Goal: Check status: Check status

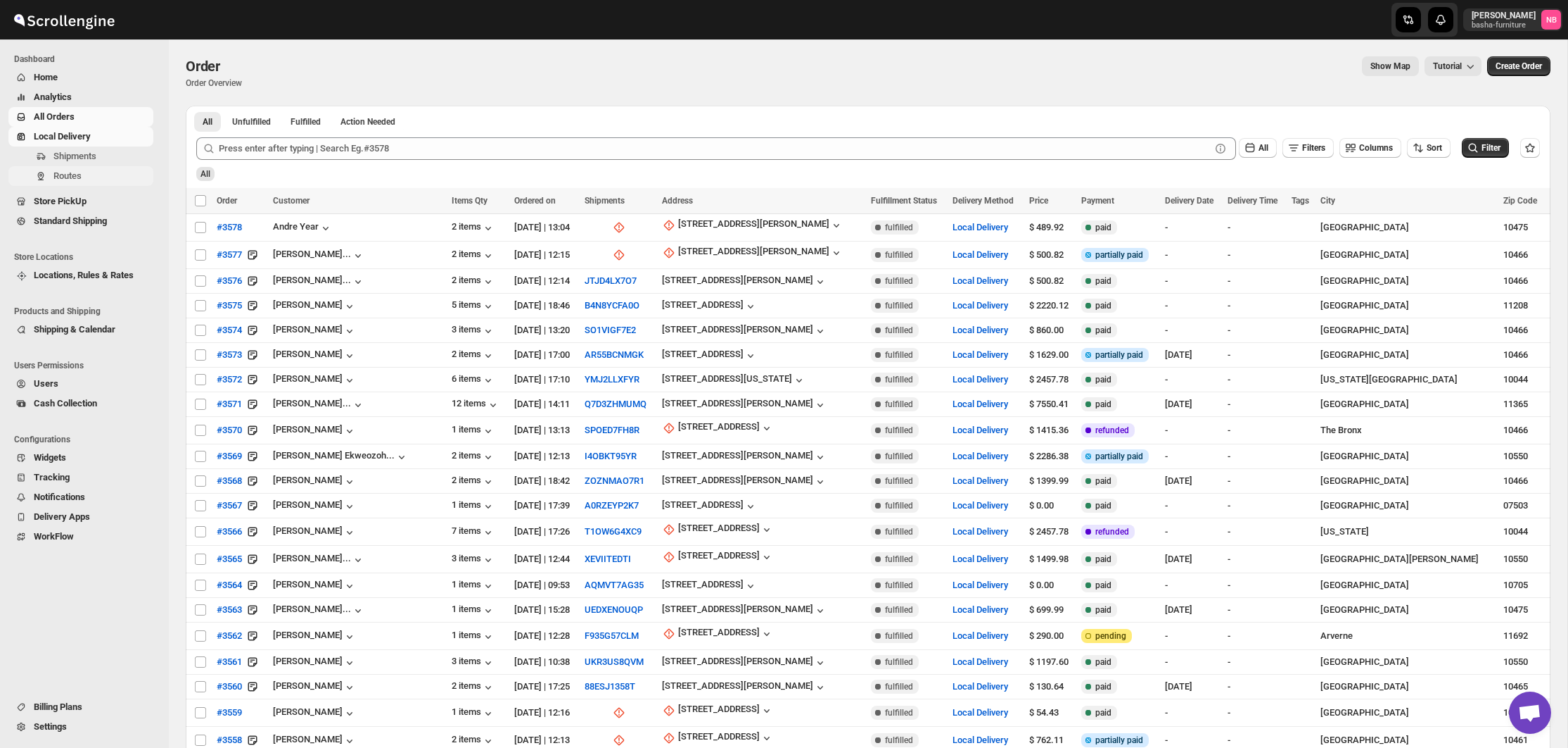
click at [82, 171] on span "Routes" at bounding box center [67, 175] width 28 height 11
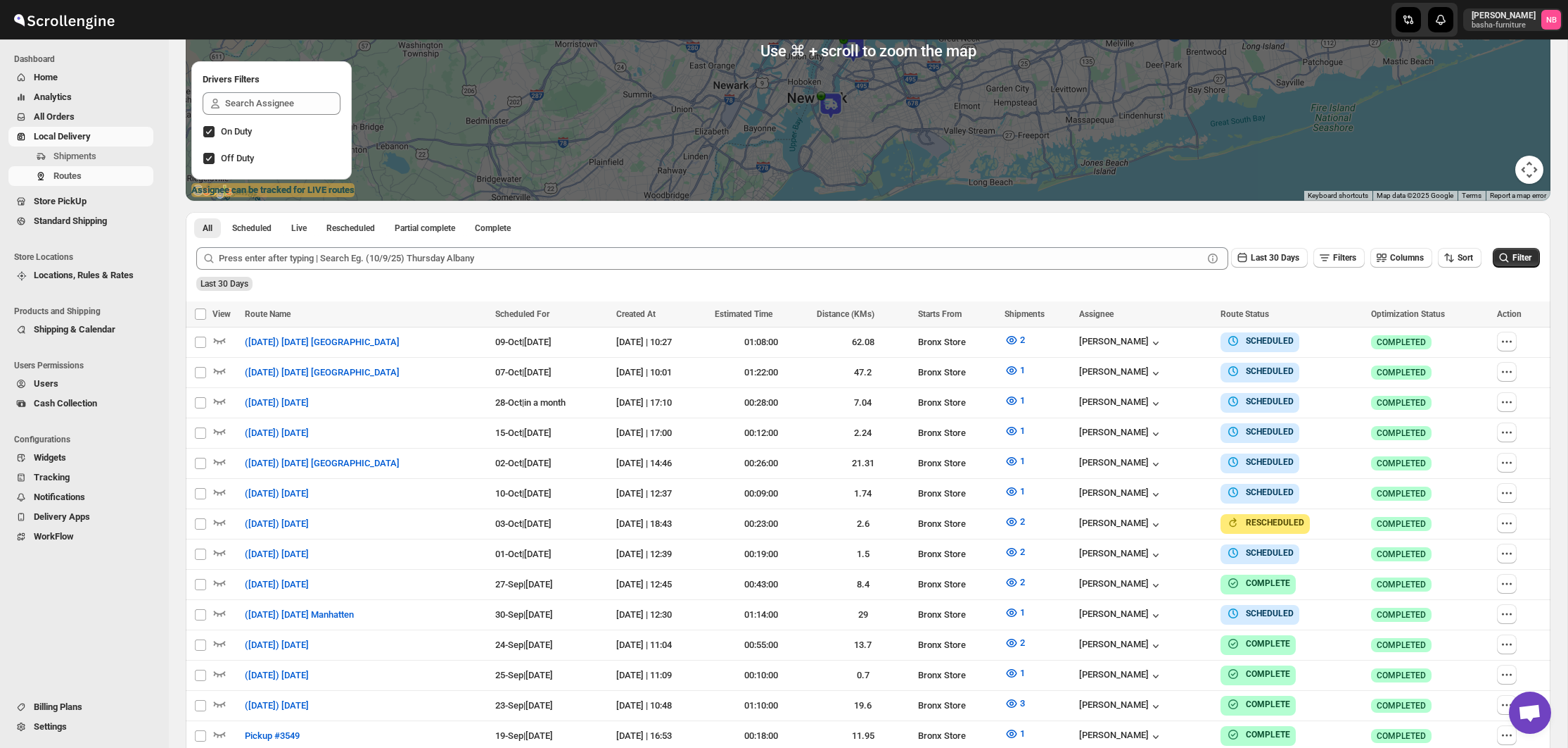
scroll to position [256, 0]
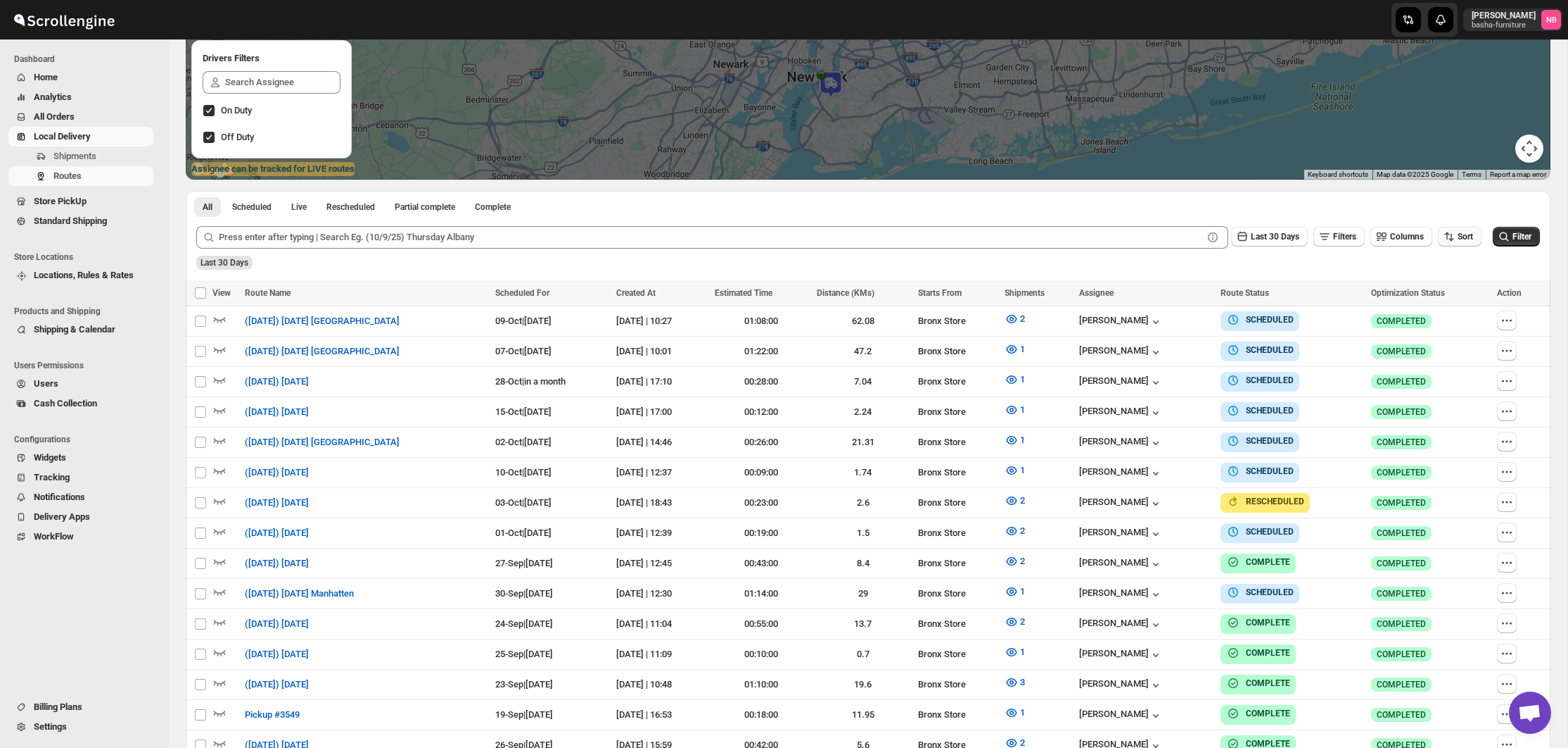
drag, startPoint x: 1460, startPoint y: 229, endPoint x: 1458, endPoint y: 238, distance: 9.2
click at [1460, 229] on button "Sort" at bounding box center [1460, 236] width 44 height 19
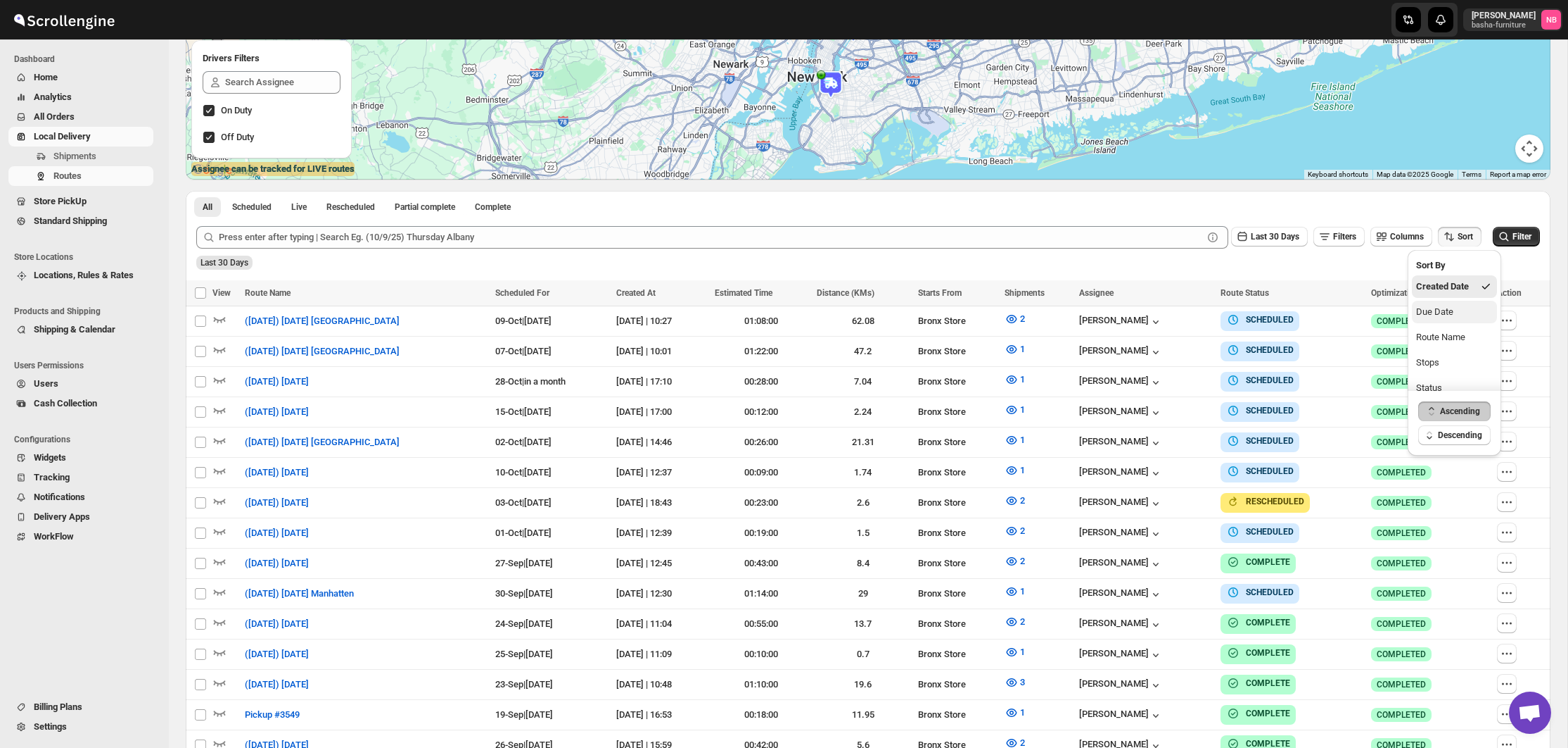
click at [1432, 315] on div "Due Date" at bounding box center [1435, 311] width 37 height 14
click at [1248, 243] on button "Last 30 Days" at bounding box center [1269, 236] width 77 height 19
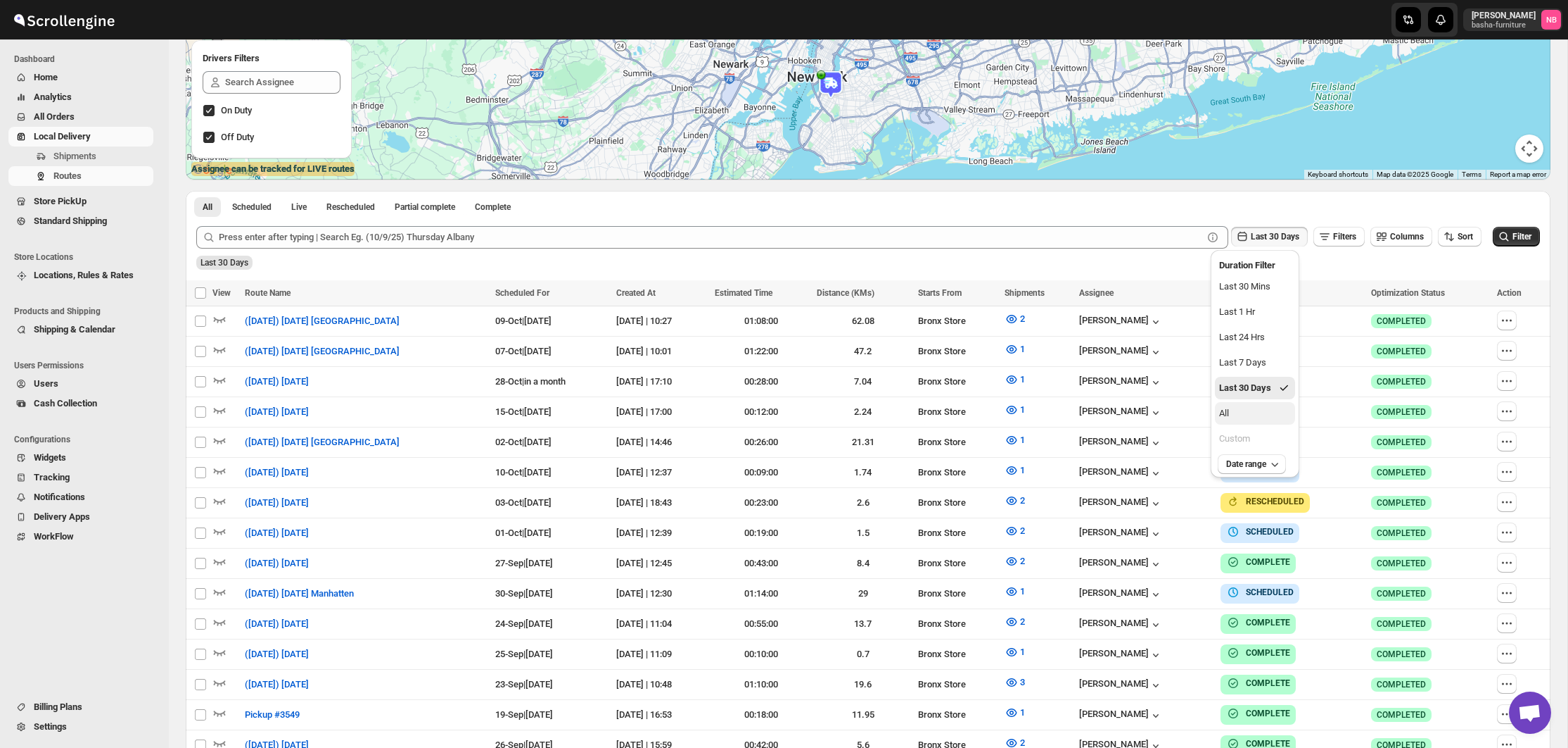
click at [1242, 407] on button "All" at bounding box center [1254, 413] width 80 height 23
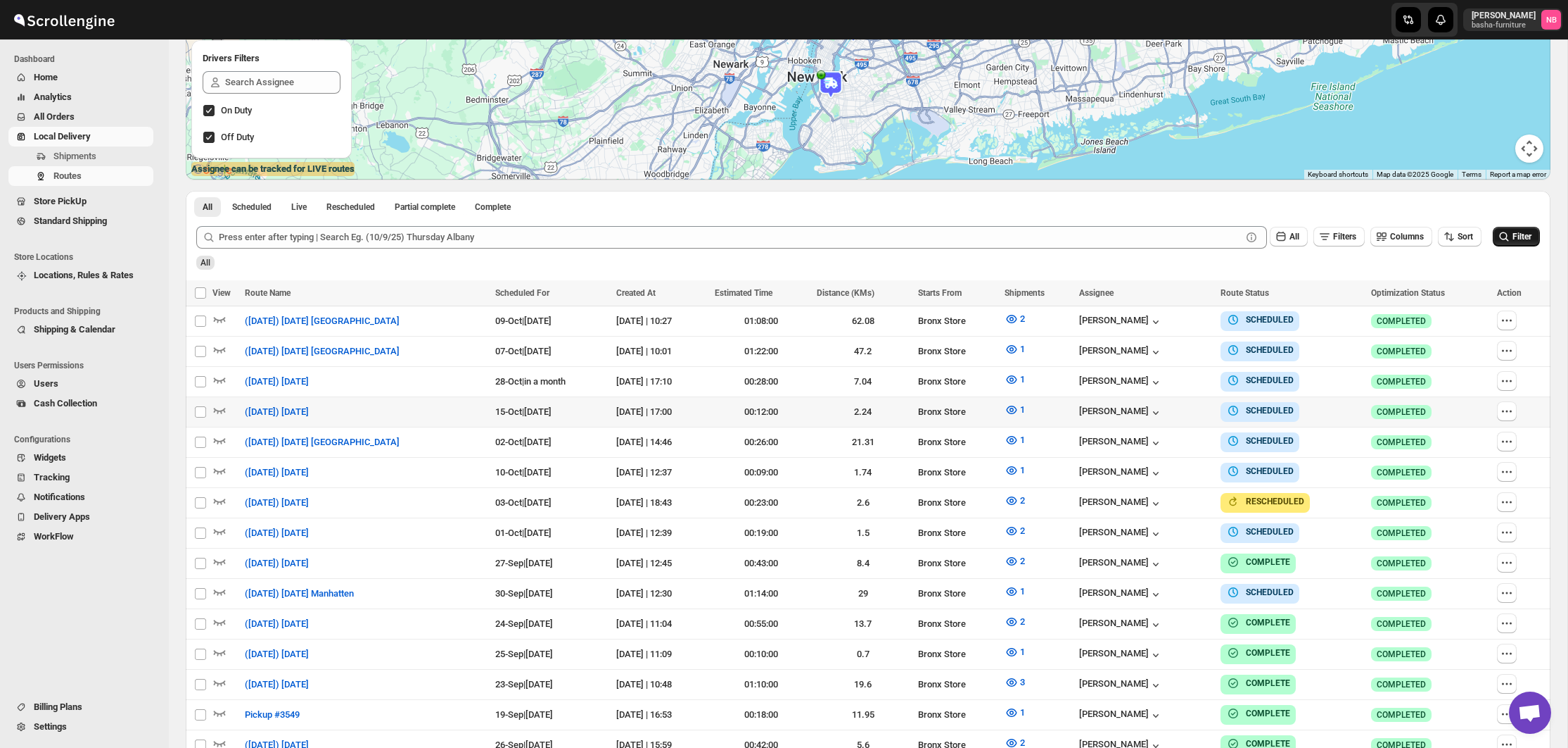
click at [1514, 239] on span "Filter" at bounding box center [1523, 236] width 19 height 10
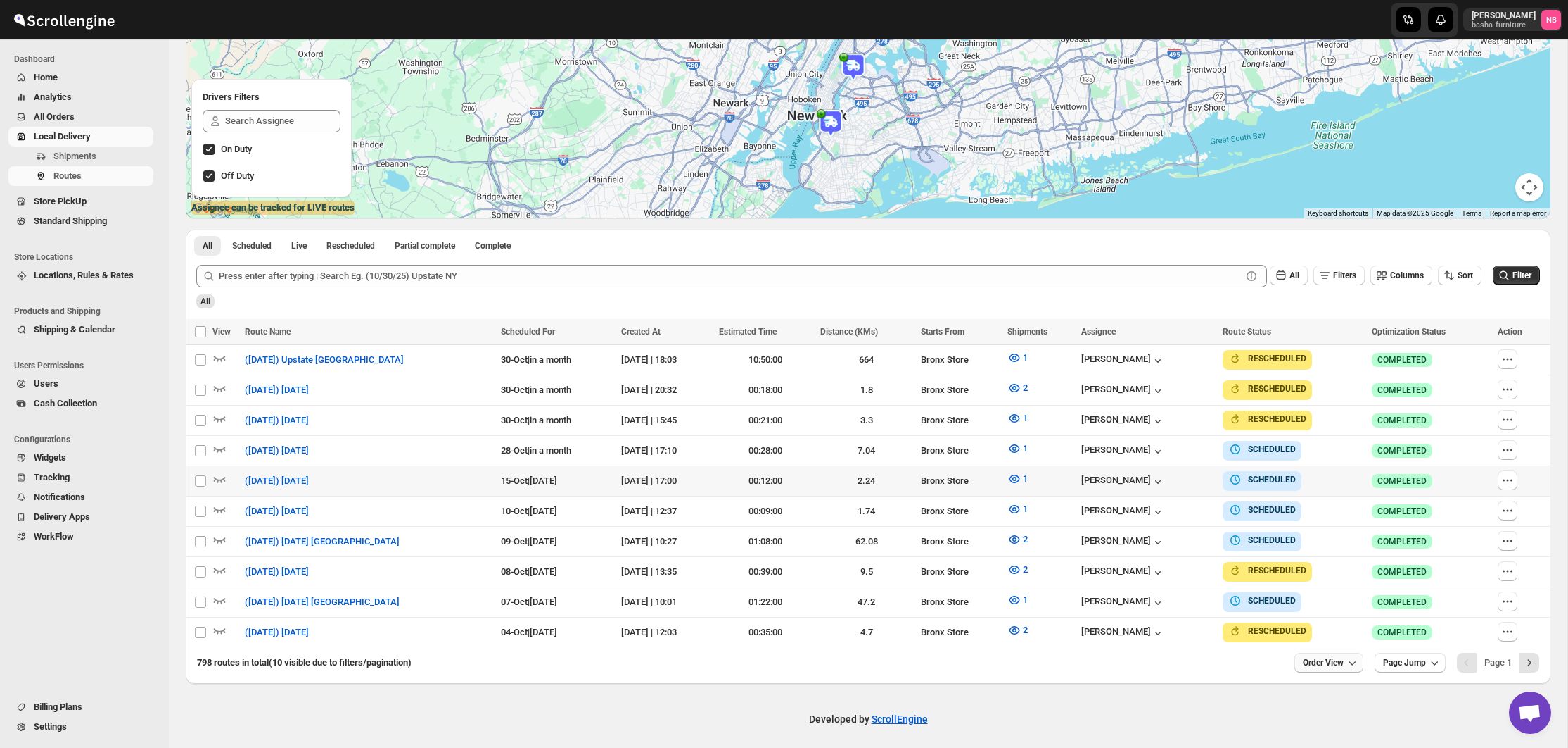
click at [1339, 658] on span "Order View" at bounding box center [1323, 662] width 40 height 11
click at [1297, 526] on div "20 orders" at bounding box center [1306, 532] width 37 height 14
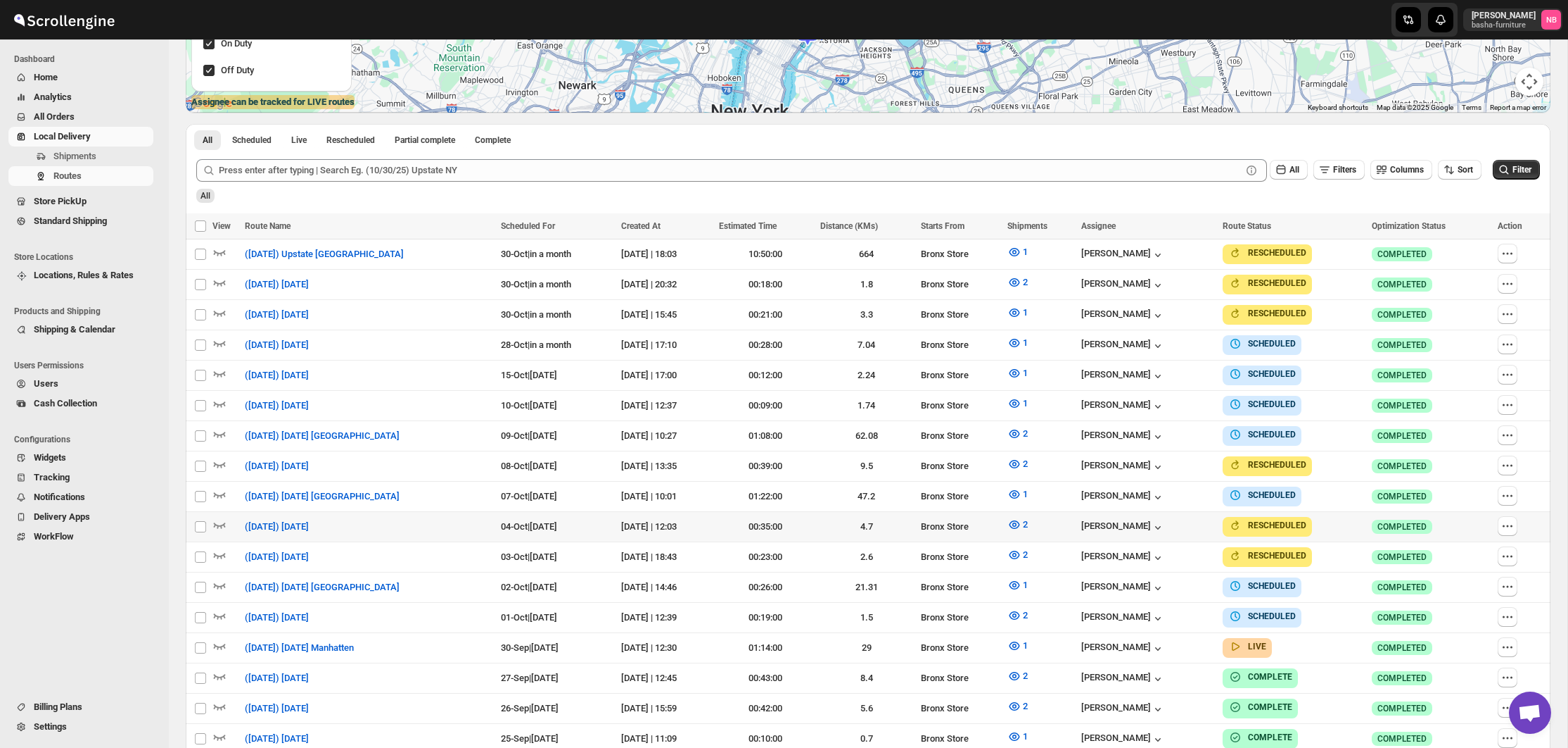
scroll to position [332, 0]
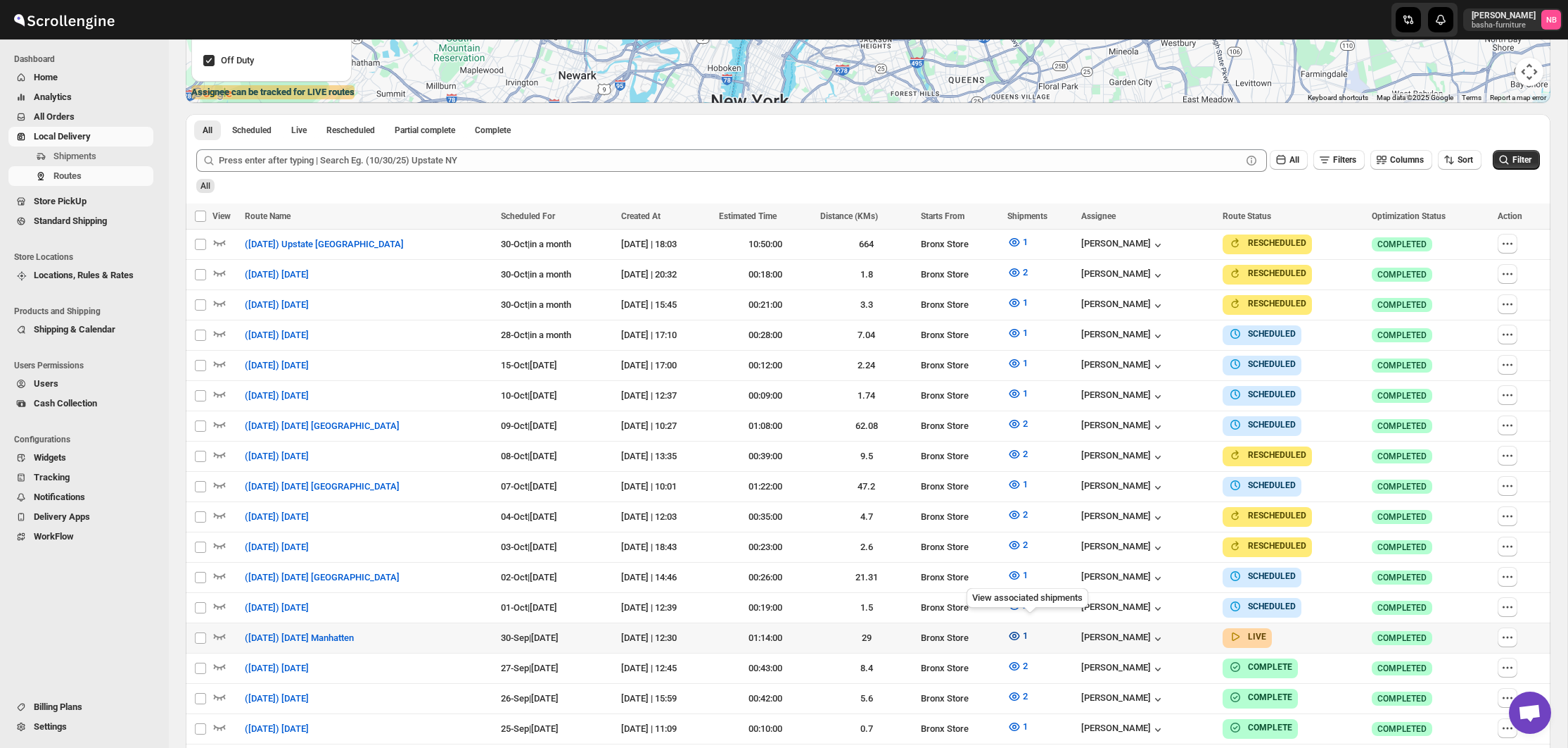
click at [1028, 630] on span "1" at bounding box center [1026, 635] width 5 height 11
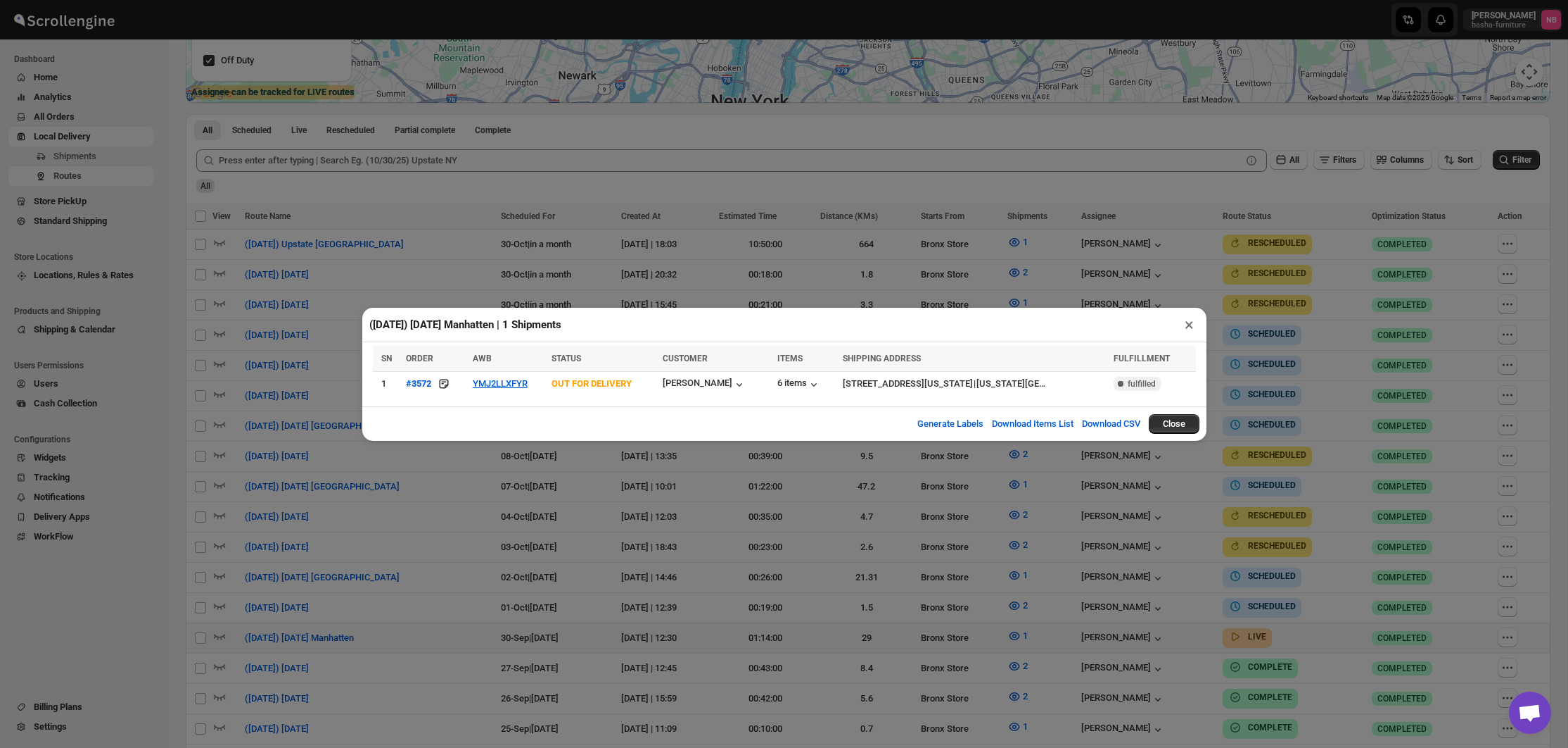
click at [854, 612] on div "([DATE]) [DATE] Manhatten | 1 Shipments × SN ORDER AWB STATUS CUSTOMER ITEMS SH…" at bounding box center [784, 374] width 1568 height 748
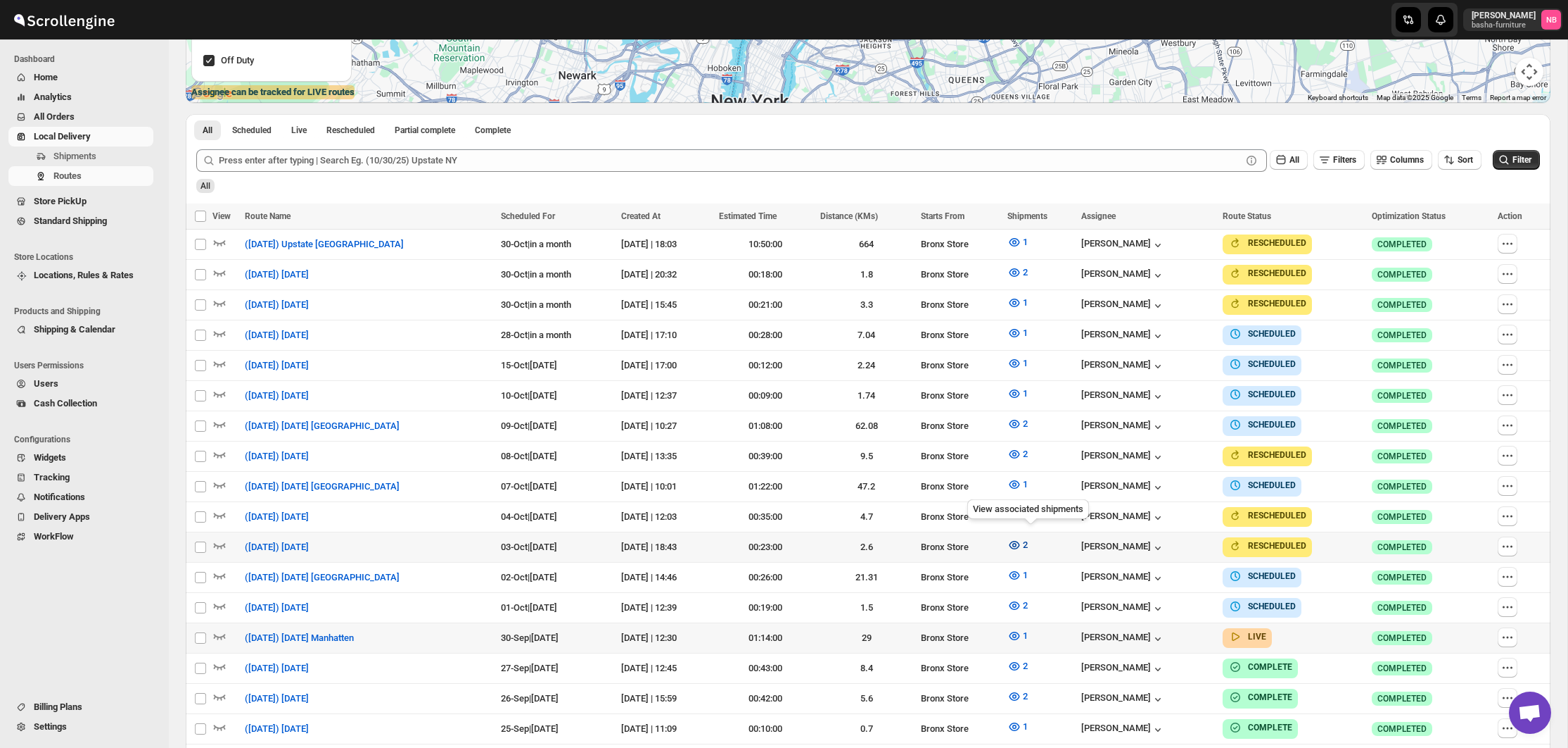
click at [1018, 537] on button "2" at bounding box center [1018, 545] width 37 height 23
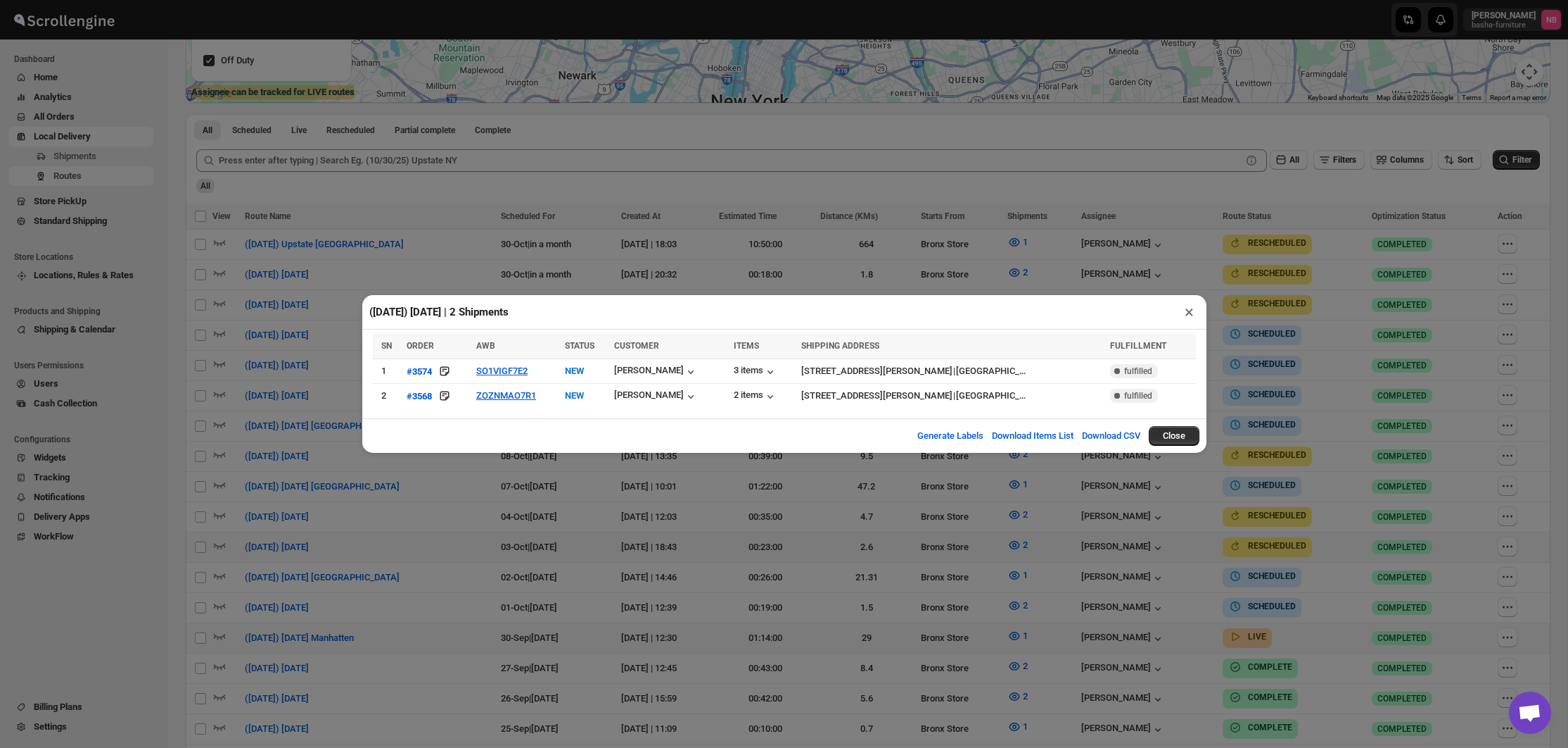
click at [487, 471] on div "([DATE]) [DATE] | 2 Shipments × SN ORDER AWB STATUS CUSTOMER ITEMS SHIPPING ADD…" at bounding box center [784, 374] width 1568 height 748
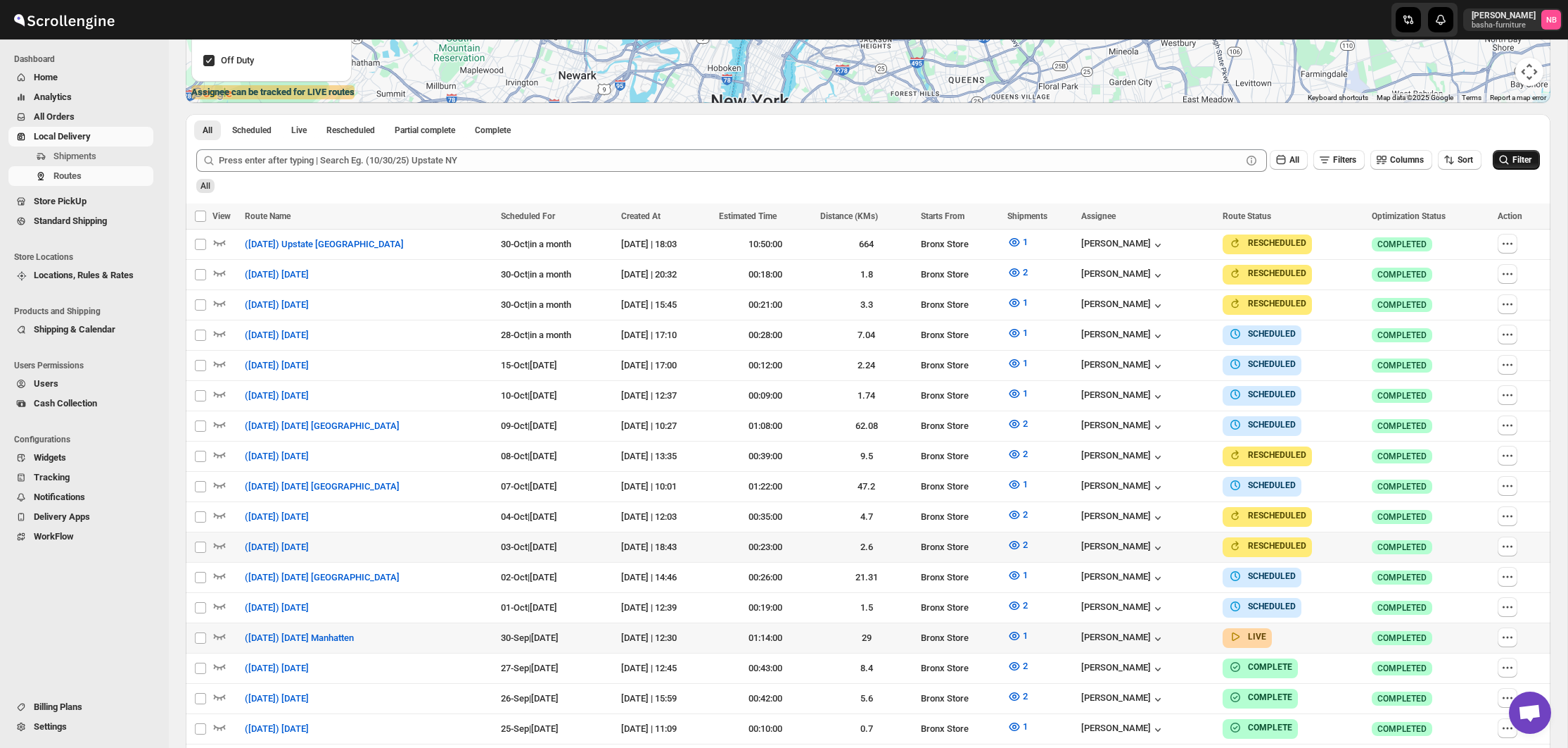
click at [1532, 165] on button "Filter" at bounding box center [1516, 159] width 47 height 19
